Goal: Task Accomplishment & Management: Manage account settings

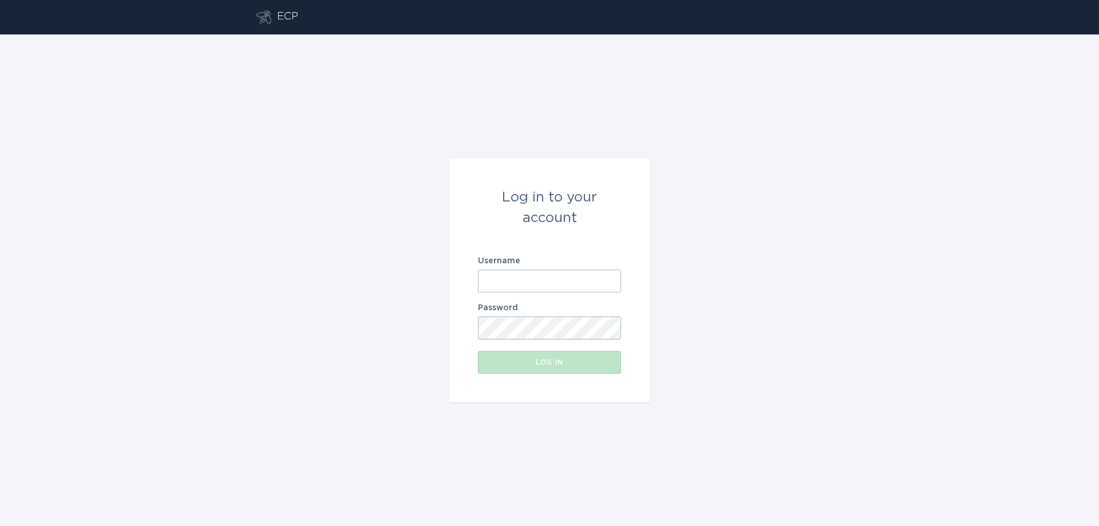
type input "[EMAIL_ADDRESS][DOMAIN_NAME]"
click at [561, 360] on div "Log in" at bounding box center [549, 362] width 132 height 7
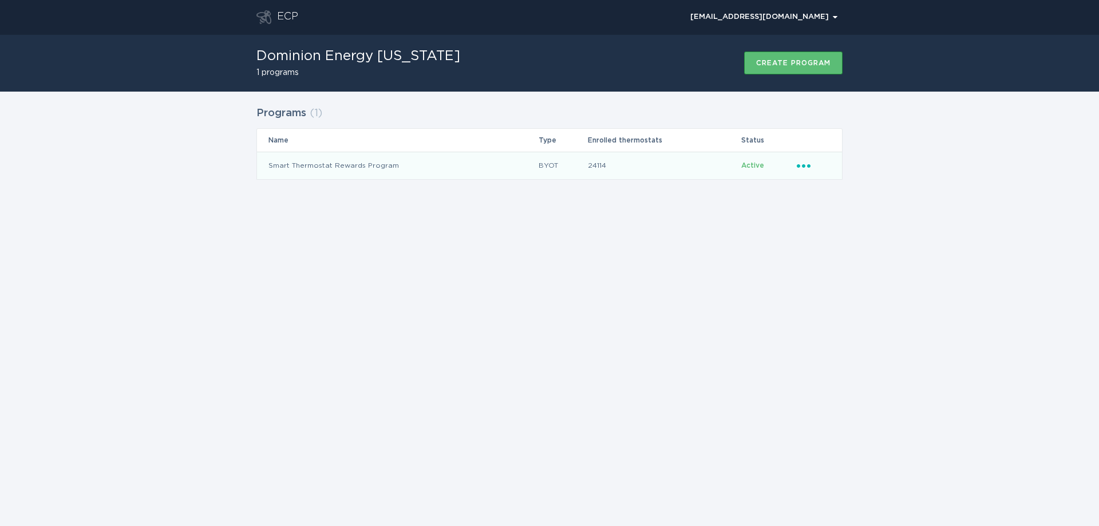
click at [807, 162] on icon "Ellipsis" at bounding box center [804, 164] width 16 height 10
click at [830, 211] on div "Remove thermostat" at bounding box center [856, 212] width 119 height 26
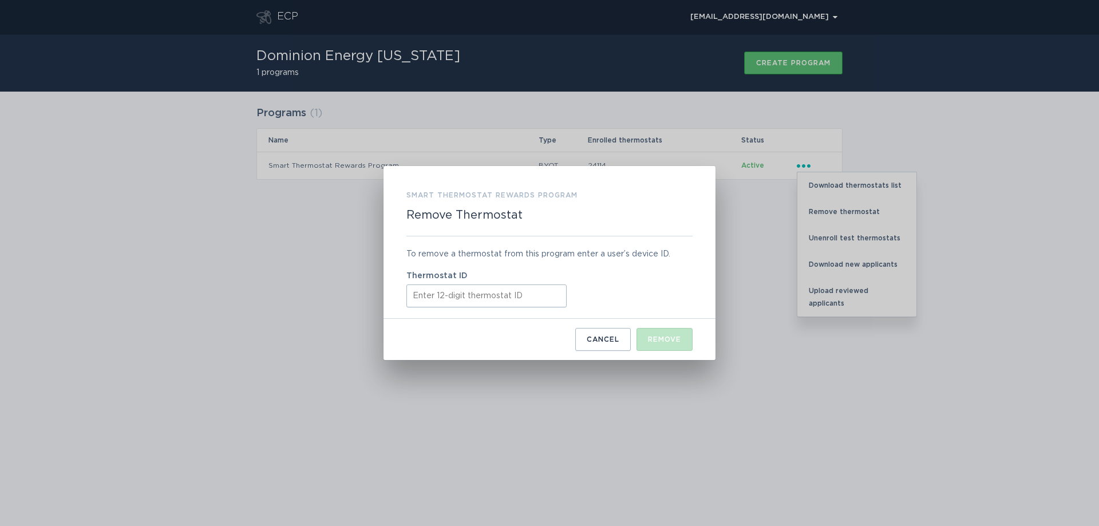
drag, startPoint x: 423, startPoint y: 296, endPoint x: 443, endPoint y: 301, distance: 20.1
click at [424, 295] on input "Thermostat ID" at bounding box center [486, 295] width 160 height 23
paste input "532542438802"
type input "532542438802"
click at [645, 334] on button "Remove" at bounding box center [664, 339] width 56 height 23
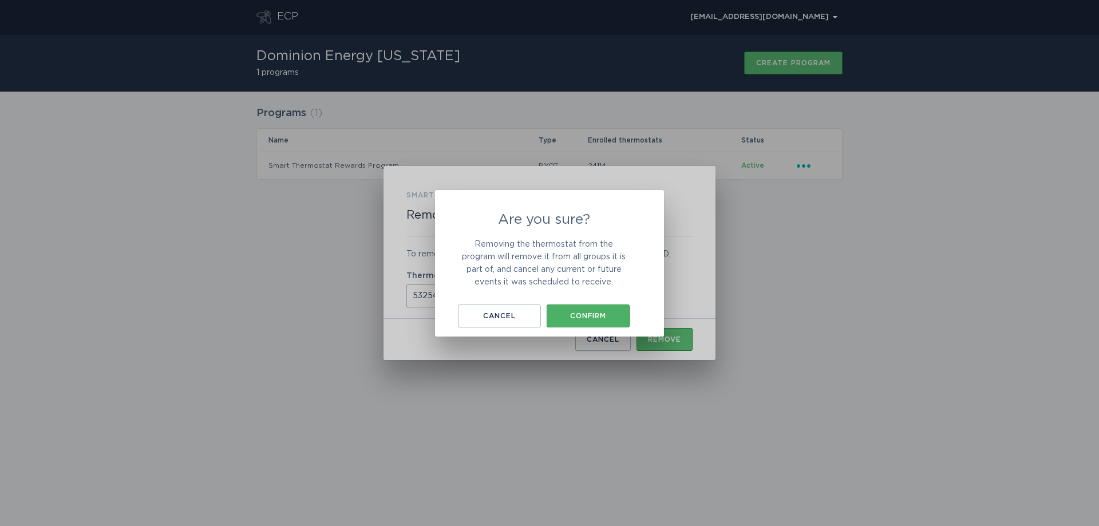
click at [613, 323] on button "Confirm" at bounding box center [587, 315] width 83 height 23
